Goal: Information Seeking & Learning: Check status

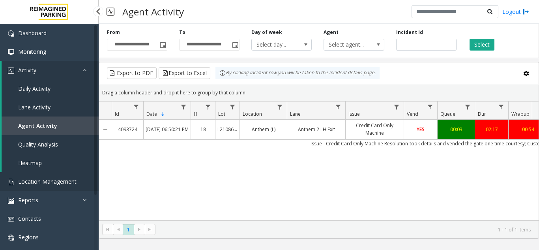
click at [55, 182] on span "Location Management" at bounding box center [47, 180] width 58 height 7
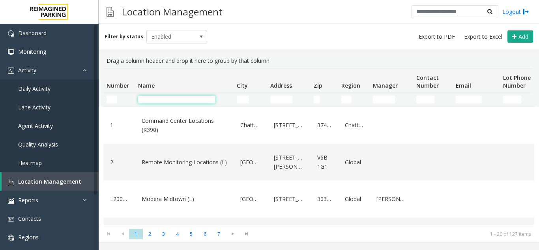
click at [173, 101] on input "Name Filter" at bounding box center [176, 99] width 77 height 8
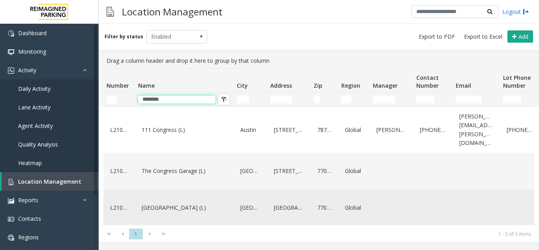
type input "********"
click at [174, 202] on link "[GEOGRAPHIC_DATA] (L)" at bounding box center [184, 207] width 89 height 13
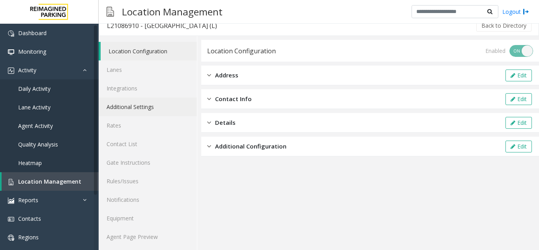
scroll to position [10, 0]
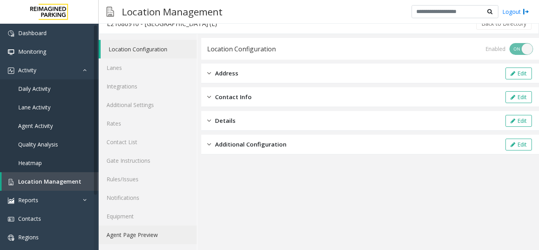
click at [140, 238] on link "Agent Page Preview" at bounding box center [148, 234] width 98 height 19
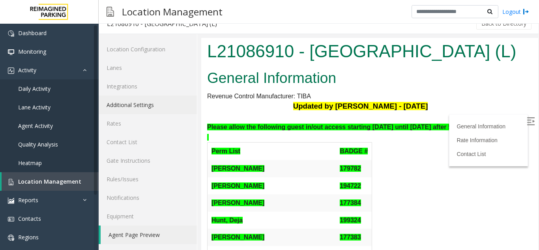
click at [128, 108] on link "Additional Settings" at bounding box center [148, 104] width 98 height 19
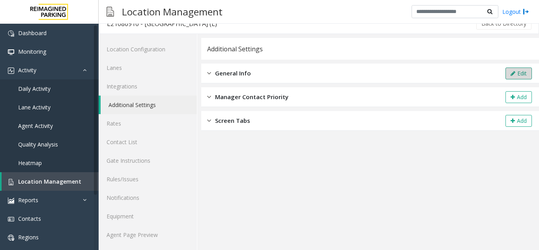
click at [510, 70] on button "Edit" at bounding box center [518, 73] width 26 height 12
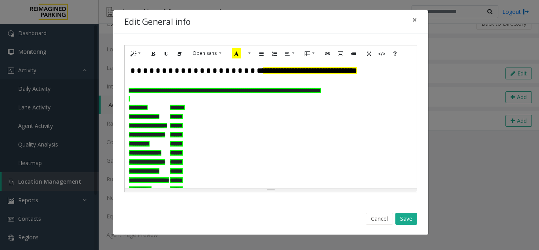
click at [315, 73] on p "**********" at bounding box center [271, 70] width 284 height 11
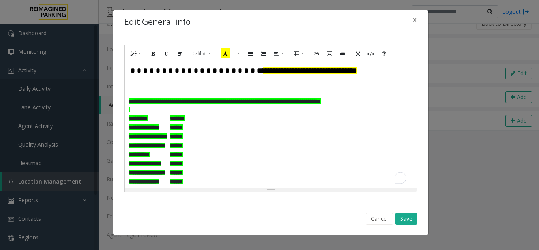
paste div "To enrich screen reader interactions, please activate Accessibility in Grammarl…"
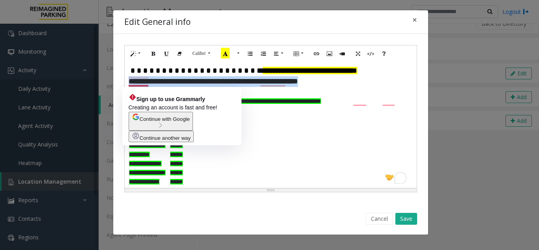
drag, startPoint x: 317, startPoint y: 80, endPoint x: 127, endPoint y: 84, distance: 189.3
click at [127, 84] on div "**********" at bounding box center [271, 125] width 292 height 126
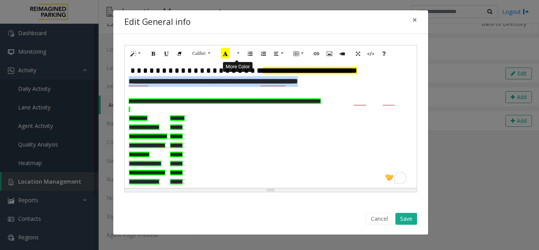
click at [237, 54] on button "More Color" at bounding box center [237, 53] width 8 height 12
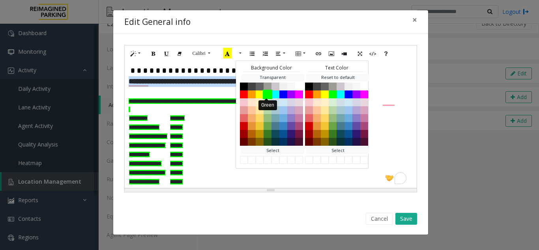
click at [267, 93] on button "Green" at bounding box center [267, 93] width 9 height 9
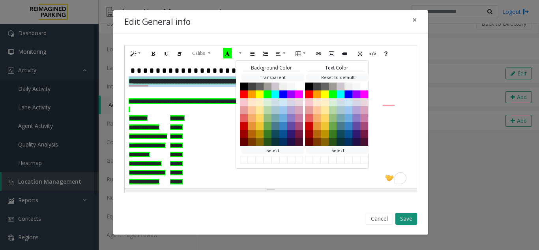
click at [411, 219] on button "Save" at bounding box center [406, 219] width 22 height 12
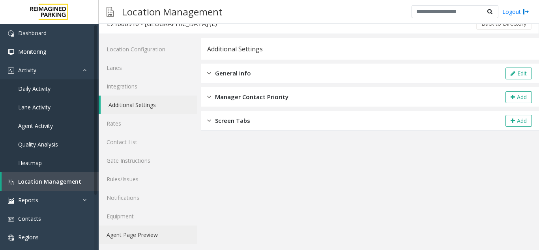
click at [126, 236] on link "Agent Page Preview" at bounding box center [148, 234] width 98 height 19
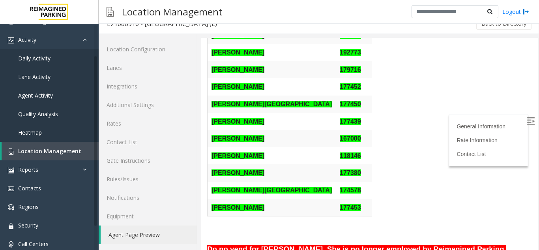
scroll to position [39, 0]
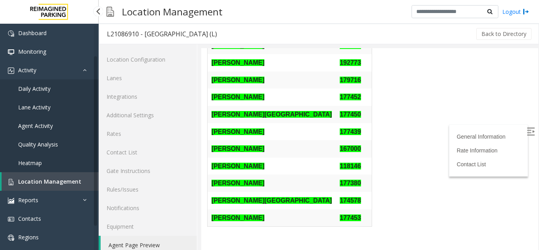
scroll to position [10, 0]
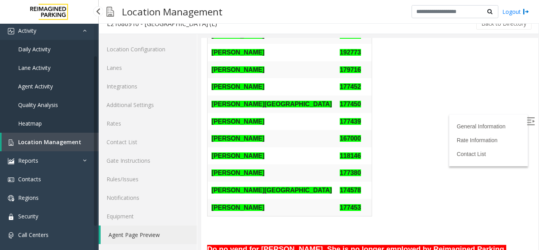
click at [50, 142] on span "Location Management" at bounding box center [49, 141] width 63 height 7
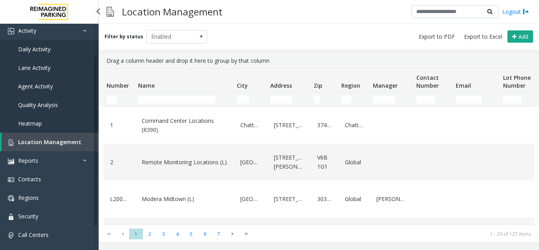
click at [43, 85] on span "Agent Activity" at bounding box center [35, 85] width 35 height 7
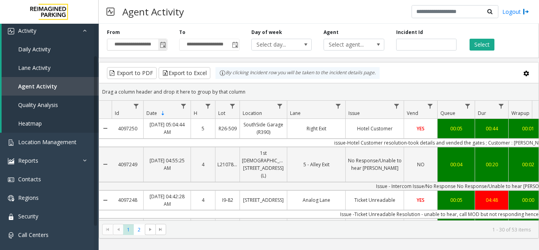
click at [164, 44] on span "Toggle popup" at bounding box center [163, 45] width 6 height 6
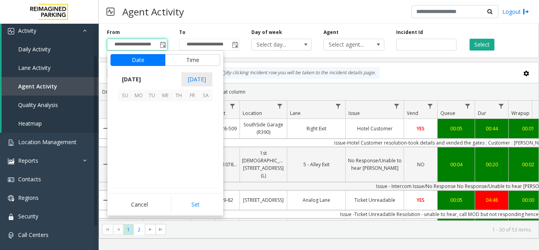
scroll to position [141634, 0]
click at [140, 122] on span "6" at bounding box center [138, 121] width 13 height 13
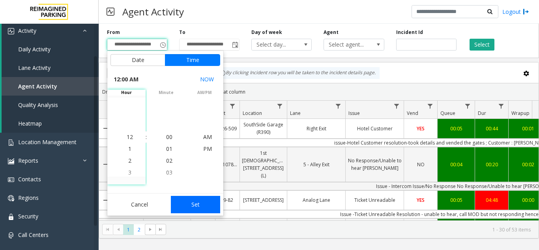
click at [195, 205] on button "Set" at bounding box center [196, 204] width 50 height 17
type input "**********"
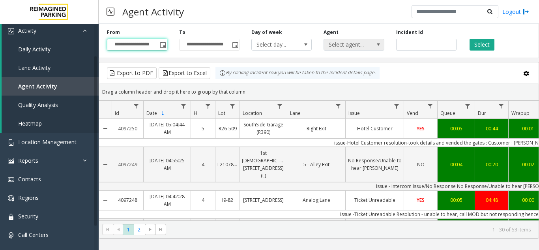
drag, startPoint x: 345, startPoint y: 44, endPoint x: 342, endPoint y: 47, distance: 4.2
click at [345, 44] on span "Select agent..." at bounding box center [348, 44] width 48 height 11
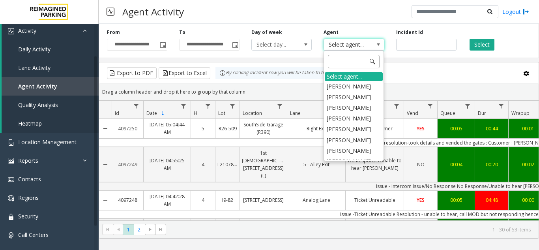
click at [340, 59] on input at bounding box center [354, 61] width 52 height 13
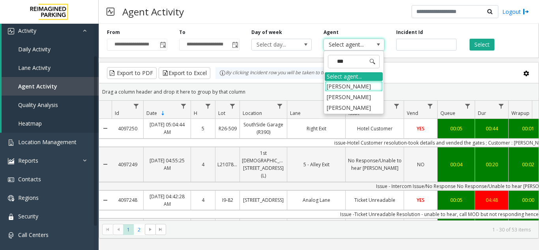
type input "****"
click at [342, 105] on li "Deepa Kumari" at bounding box center [354, 107] width 58 height 11
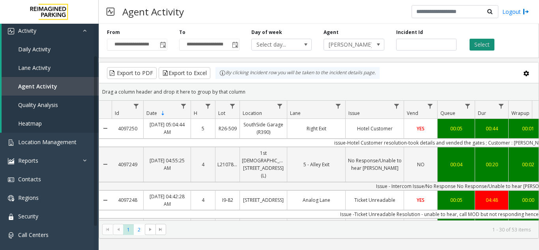
click at [483, 47] on button "Select" at bounding box center [481, 45] width 25 height 12
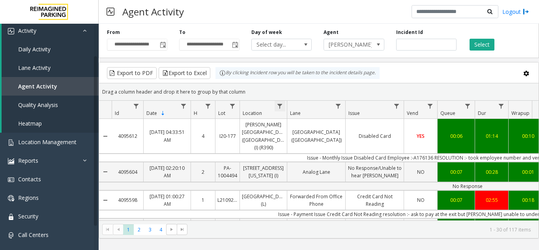
click at [278, 108] on span "Data table" at bounding box center [279, 106] width 6 height 6
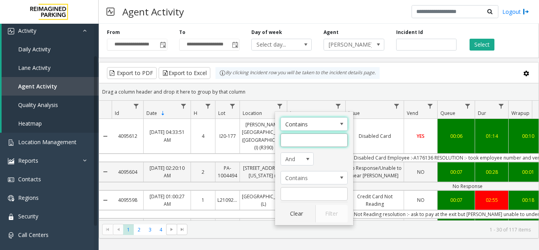
click at [289, 142] on input "Location Filter" at bounding box center [313, 139] width 67 height 13
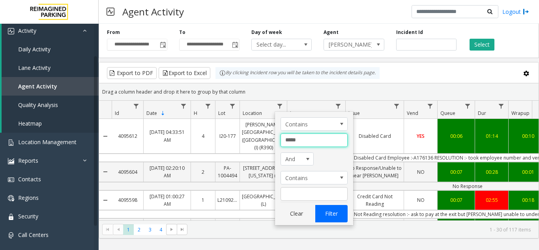
type input "*****"
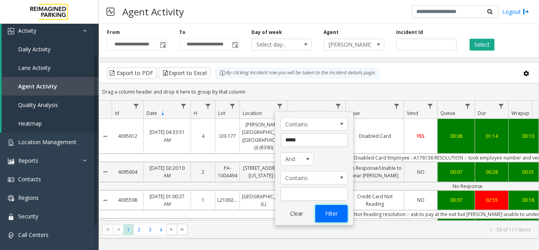
click at [337, 216] on button "Filter" at bounding box center [331, 213] width 32 height 17
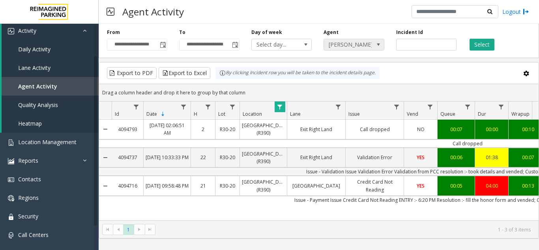
click at [373, 41] on span at bounding box center [378, 44] width 11 height 11
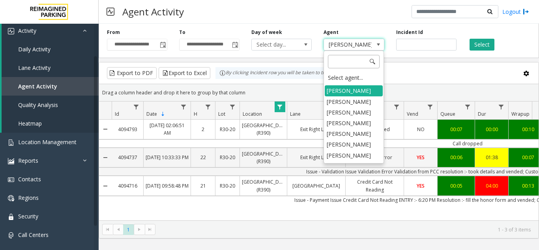
click at [349, 67] on input at bounding box center [354, 61] width 52 height 13
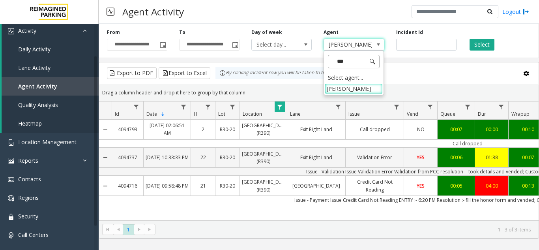
type input "****"
click at [353, 87] on li "Neha Kushwaha" at bounding box center [354, 88] width 58 height 11
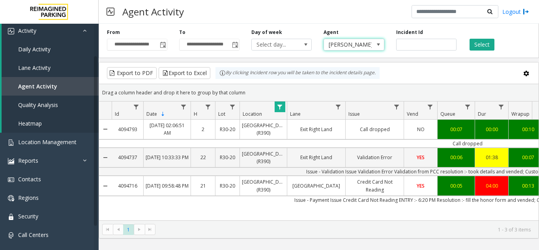
click at [276, 106] on span "Data table" at bounding box center [279, 107] width 6 height 6
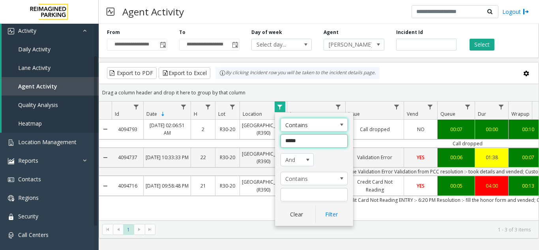
click at [289, 147] on input "*****" at bounding box center [313, 140] width 67 height 13
type input "******"
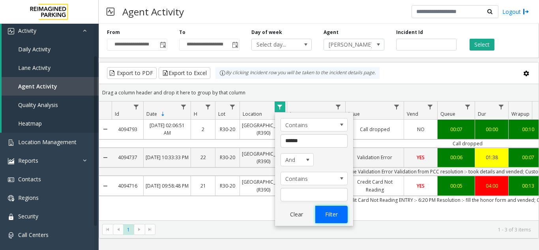
click at [336, 219] on button "Filter" at bounding box center [331, 213] width 32 height 17
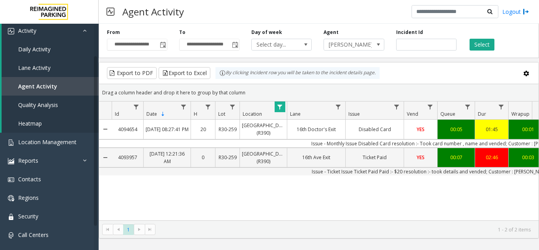
drag, startPoint x: 322, startPoint y: 222, endPoint x: 370, endPoint y: 226, distance: 47.9
click at [370, 226] on kendo-pager "* 1 1 - 2 of 2 items" at bounding box center [318, 229] width 439 height 18
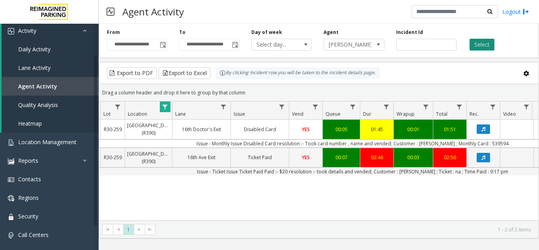
click at [480, 41] on button "Select" at bounding box center [481, 45] width 25 height 12
